Goal: Find specific page/section: Find specific page/section

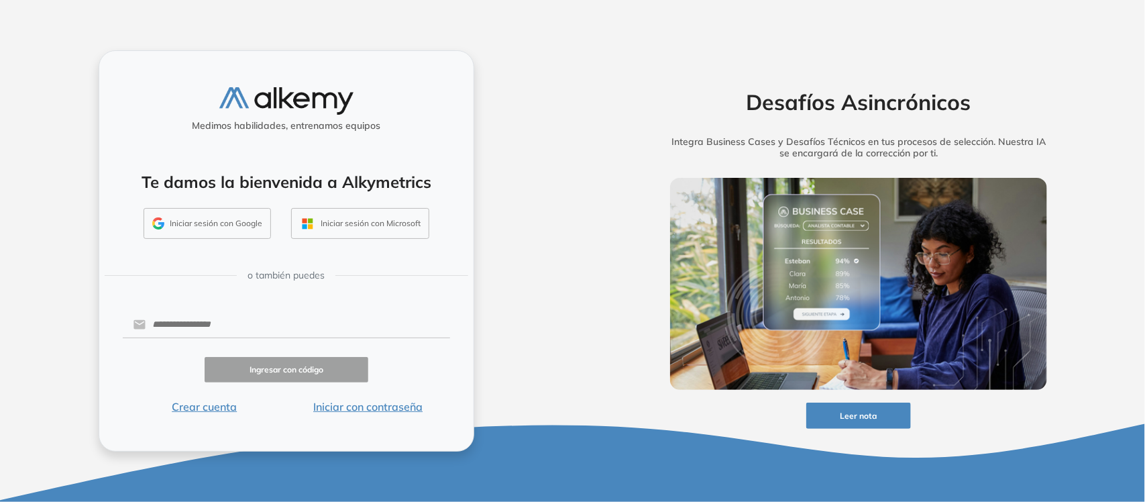
click at [209, 222] on button "Iniciar sesión con Google" at bounding box center [207, 223] width 127 height 31
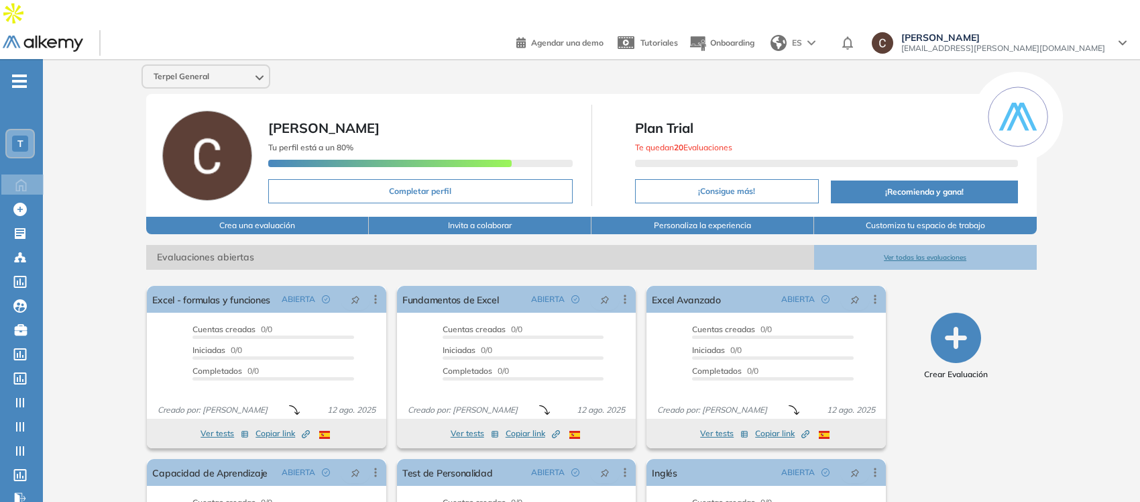
click at [19, 138] on span "T" at bounding box center [20, 143] width 6 height 11
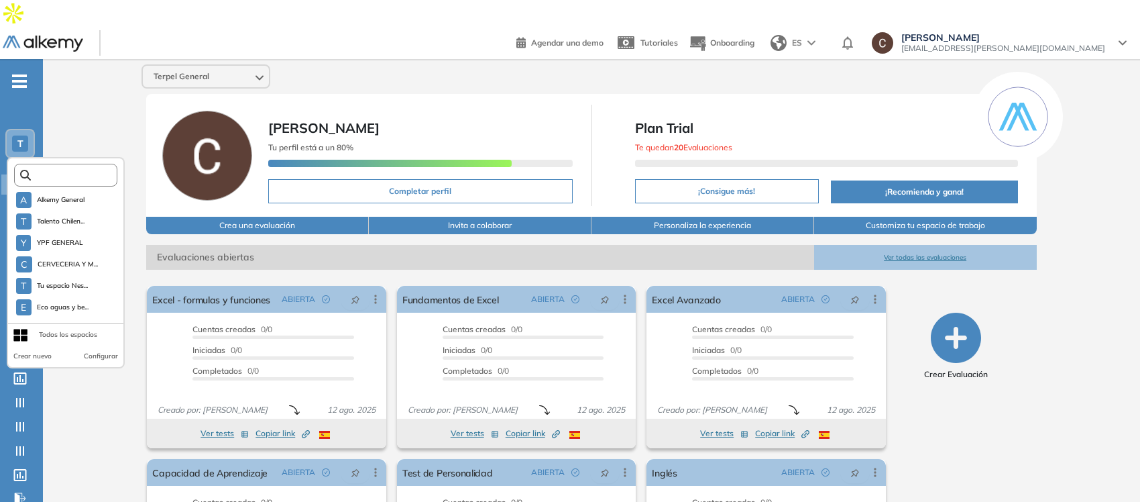
click at [58, 170] on input "text" at bounding box center [70, 175] width 78 height 10
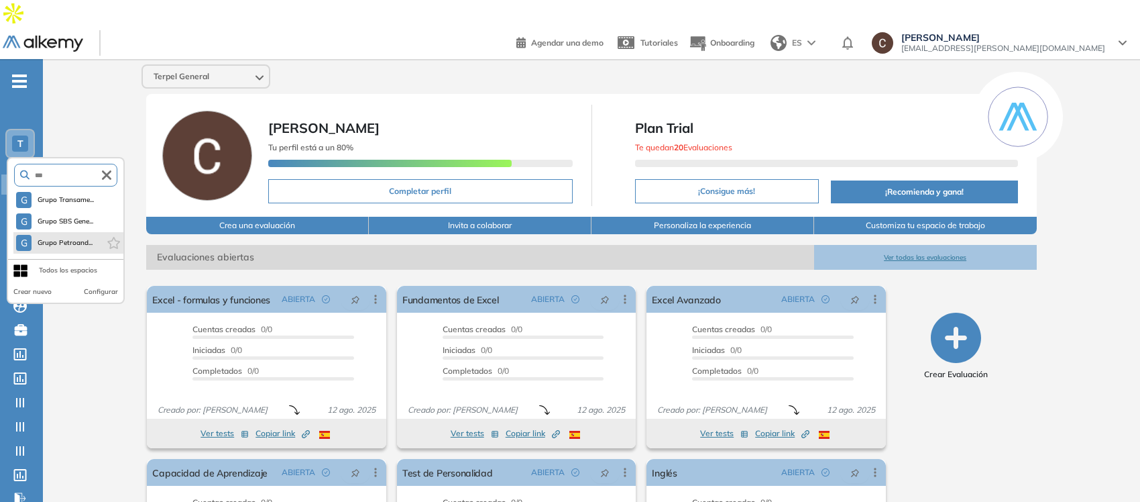
type input "***"
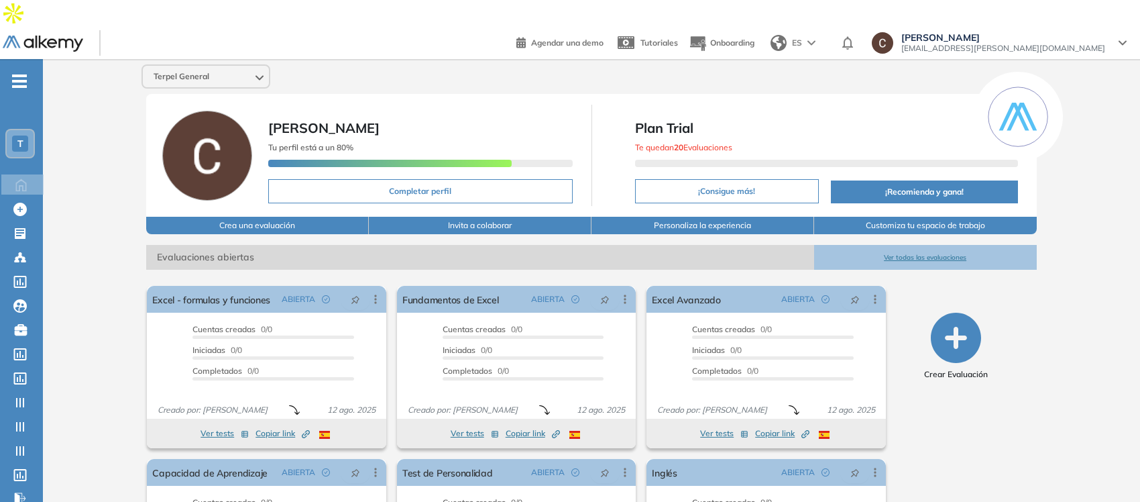
click at [24, 136] on div "T" at bounding box center [20, 144] width 16 height 16
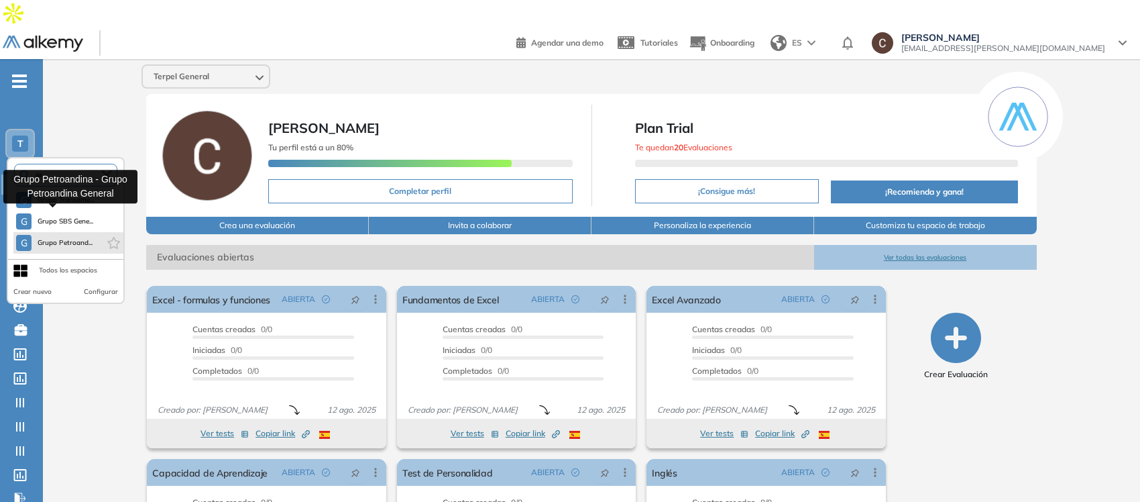
click at [57, 237] on span "Grupo Petroand..." at bounding box center [65, 242] width 56 height 11
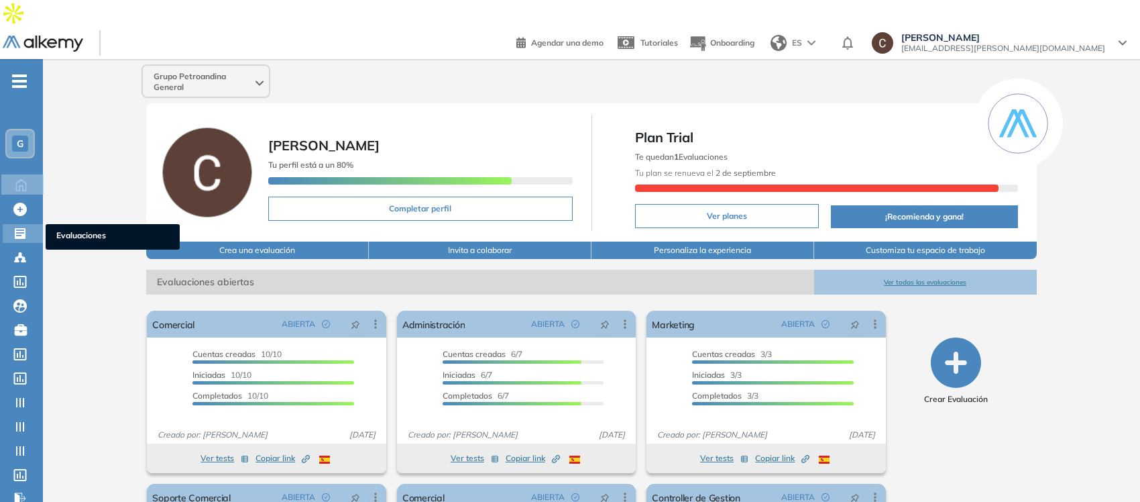
click at [19, 228] on icon at bounding box center [20, 233] width 11 height 11
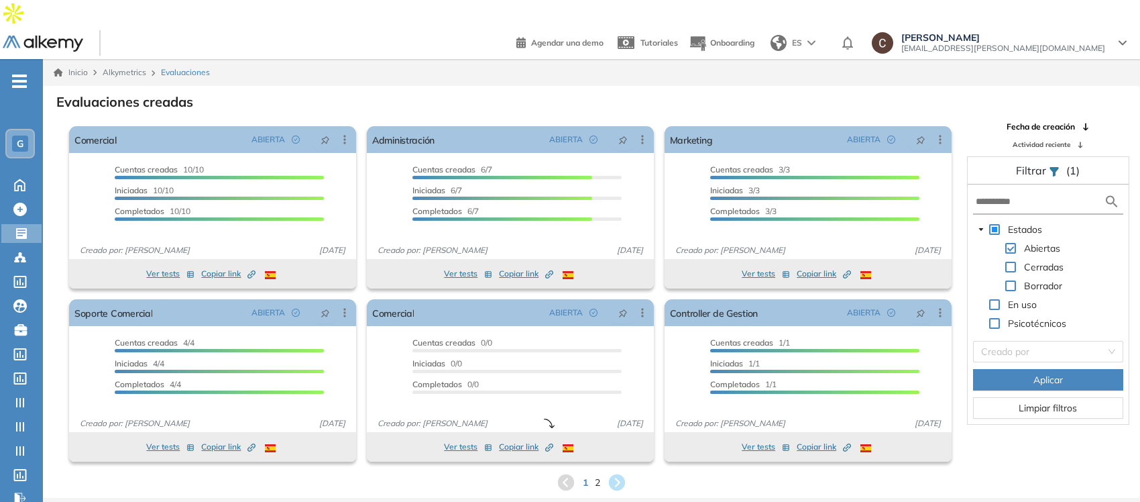
click at [614, 474] on icon at bounding box center [617, 482] width 16 height 16
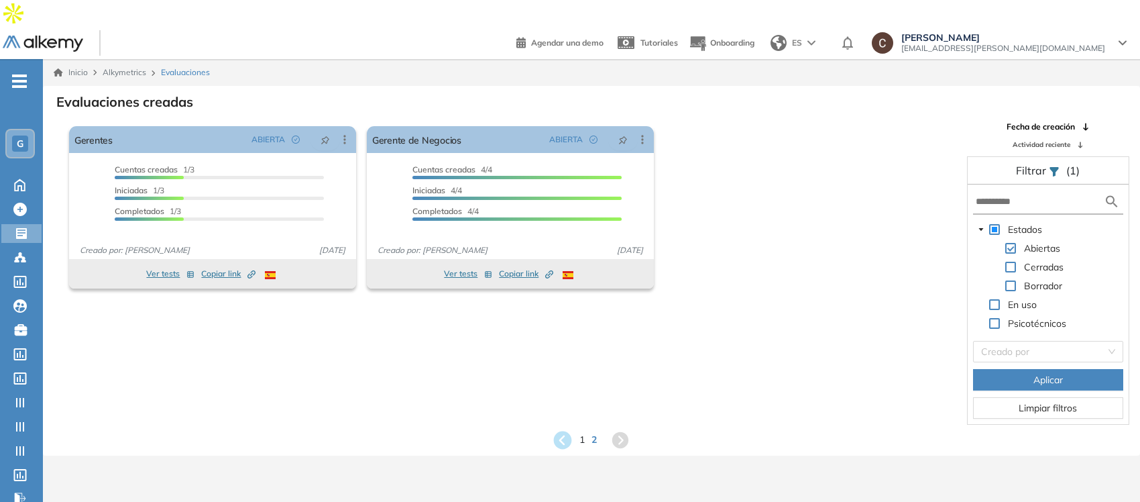
click at [562, 429] on icon at bounding box center [563, 440] width 22 height 22
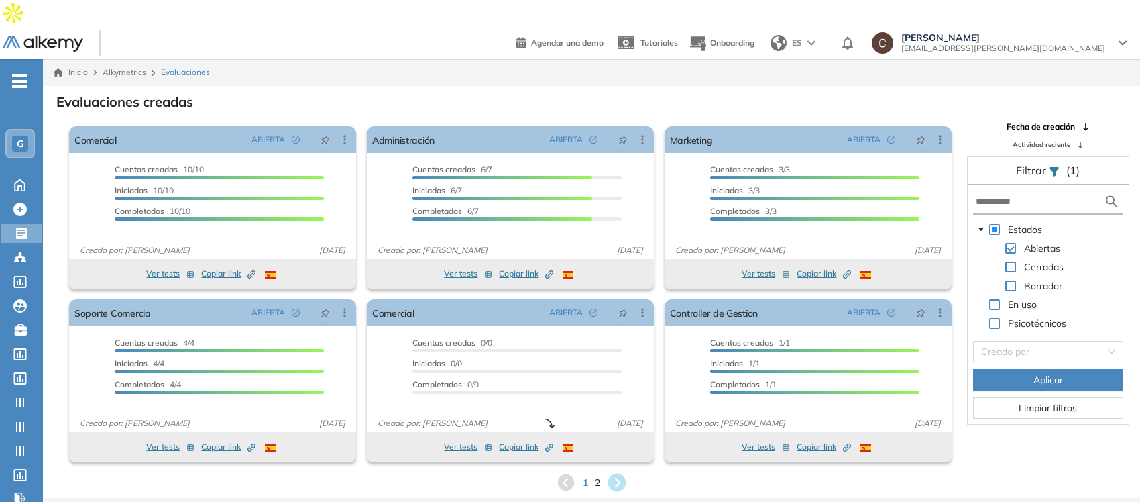
click at [618, 472] on icon at bounding box center [617, 483] width 22 height 22
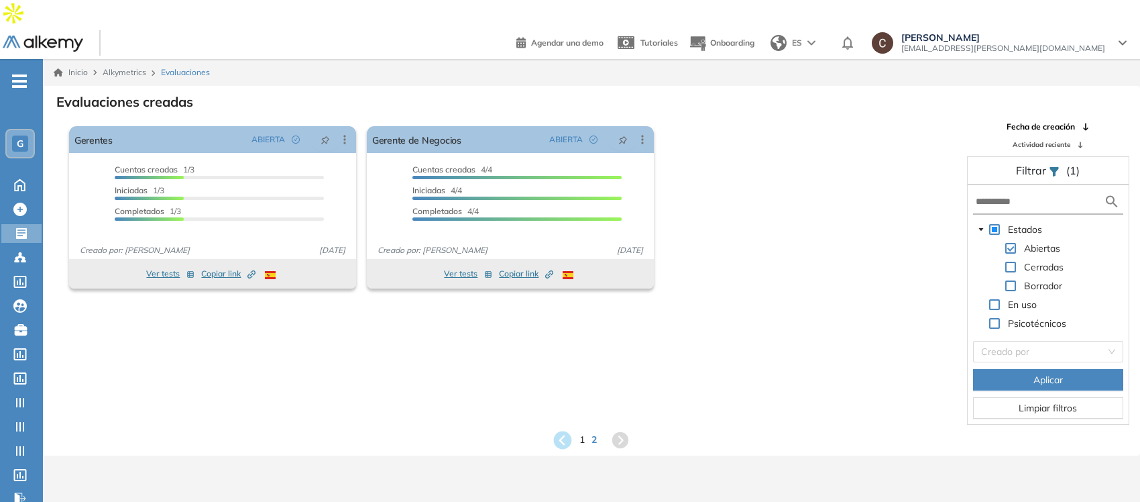
click at [562, 429] on icon at bounding box center [563, 440] width 22 height 22
